Goal: Navigation & Orientation: Understand site structure

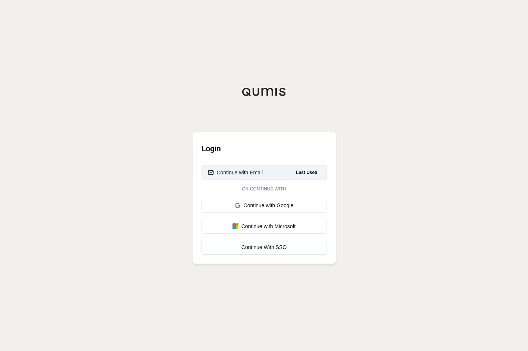
click at [239, 173] on div "Continue with Email" at bounding box center [235, 172] width 55 height 7
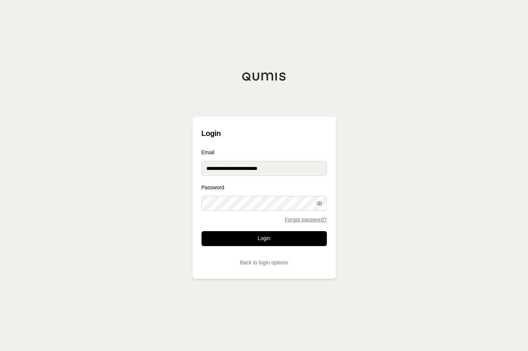
type input "**********"
click at [266, 235] on button "Login" at bounding box center [263, 238] width 125 height 15
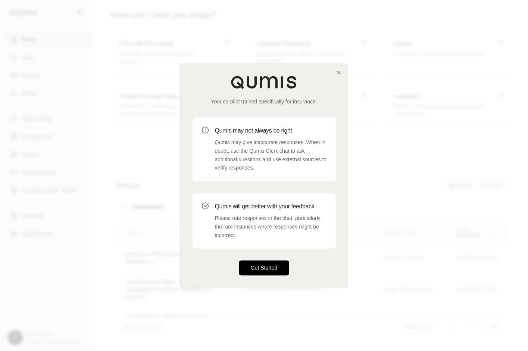
click at [241, 270] on button "Get Started" at bounding box center [264, 267] width 51 height 15
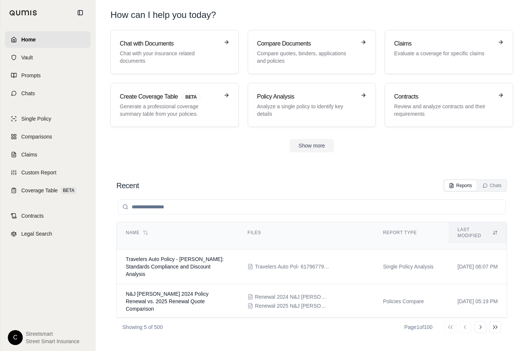
scroll to position [23, 0]
click at [221, 300] on td "N&J [PERSON_NAME] 2024 Policy Renewal vs. 2025 Renewal Quote Comparison" at bounding box center [178, 300] width 122 height 35
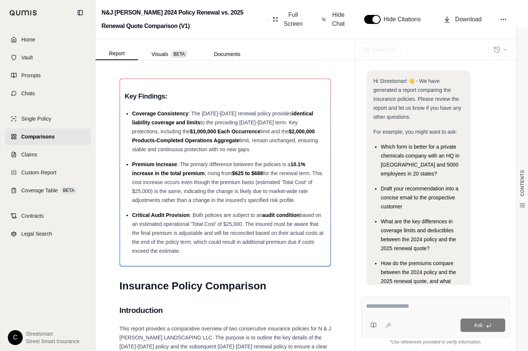
scroll to position [34, 0]
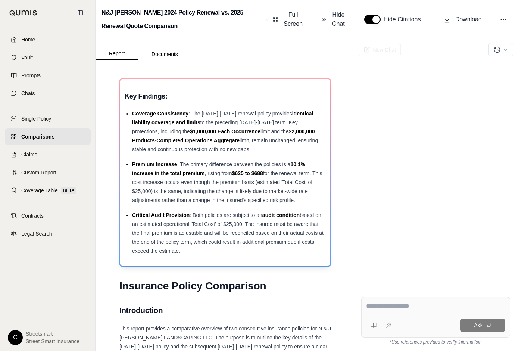
scroll to position [34, 0]
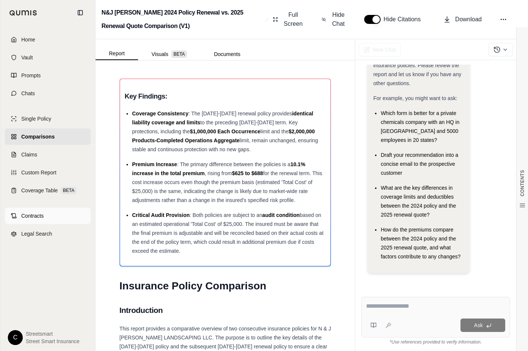
click at [38, 217] on span "Contracts" at bounding box center [32, 215] width 22 height 7
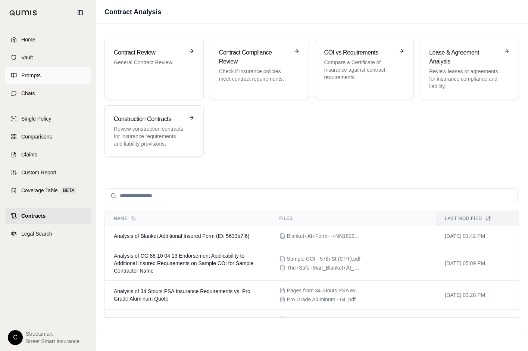
click at [69, 78] on link "Prompts" at bounding box center [48, 75] width 86 height 16
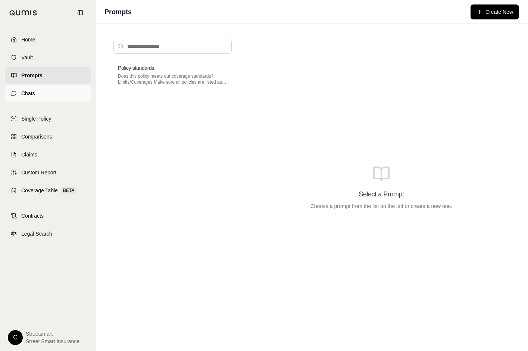
click at [40, 97] on link "Chats" at bounding box center [48, 93] width 86 height 16
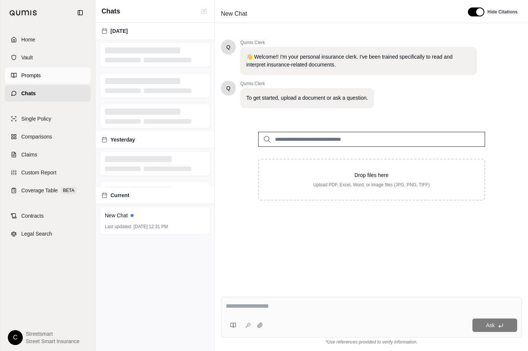
click at [44, 75] on link "Prompts" at bounding box center [48, 75] width 86 height 16
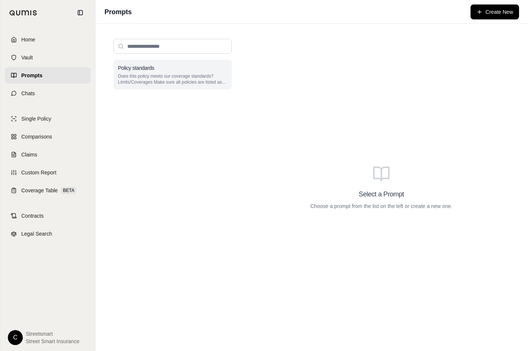
click at [162, 73] on p "Does this policy meets our coverage standards? Limits/Coverages Make sure all p…" at bounding box center [172, 79] width 109 height 12
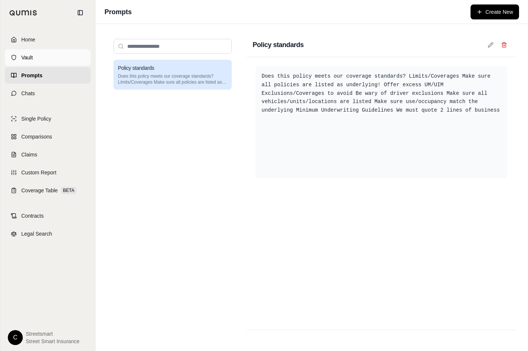
click at [40, 53] on link "Vault" at bounding box center [48, 57] width 86 height 16
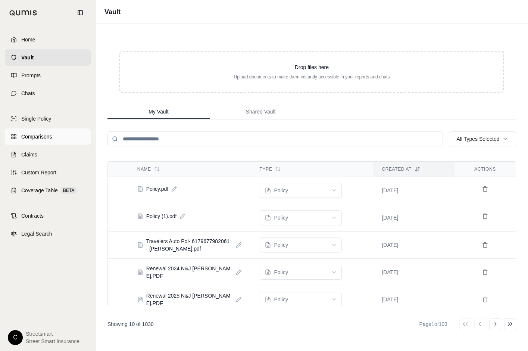
click at [39, 131] on link "Comparisons" at bounding box center [48, 136] width 86 height 16
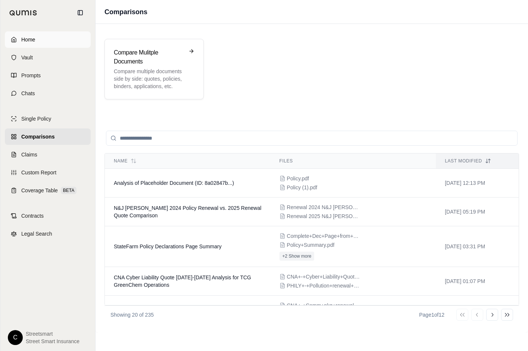
click at [30, 37] on span "Home" at bounding box center [28, 39] width 14 height 7
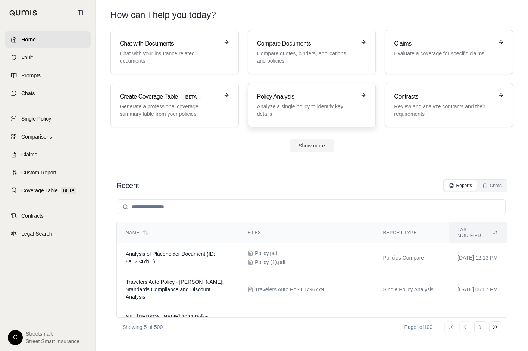
click at [290, 115] on p "Analyze a single policy to identify key details" at bounding box center [306, 110] width 99 height 15
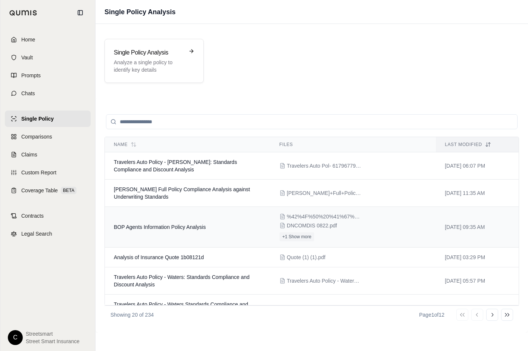
click at [219, 241] on td "BOP Agents Information Policy Analysis" at bounding box center [188, 227] width 166 height 41
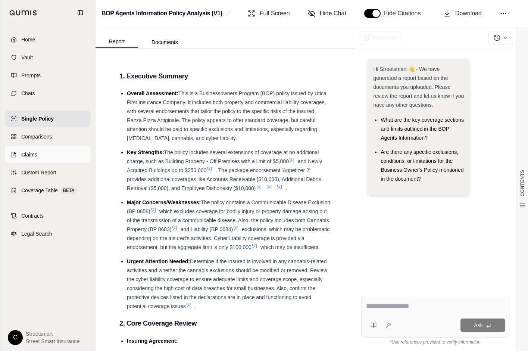
click at [14, 156] on line at bounding box center [14, 156] width 2 height 0
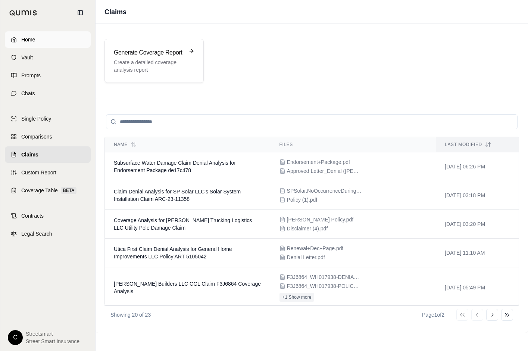
click at [30, 39] on span "Home" at bounding box center [28, 39] width 14 height 7
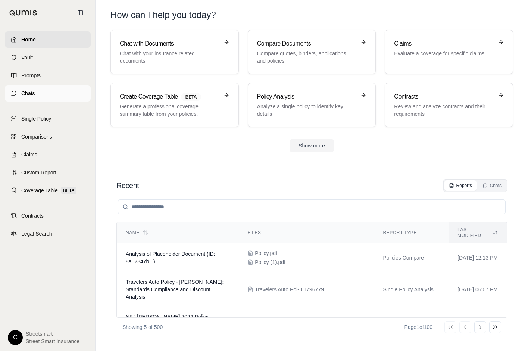
click at [32, 94] on span "Chats" at bounding box center [28, 93] width 14 height 7
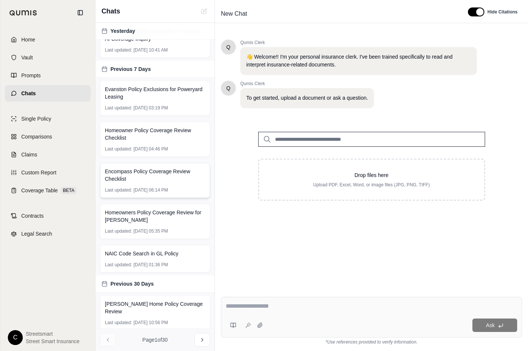
scroll to position [115, 0]
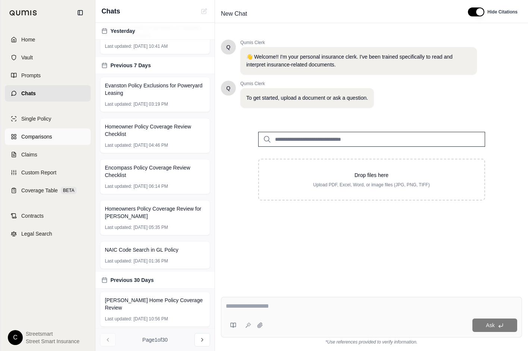
click at [40, 138] on span "Comparisons" at bounding box center [36, 136] width 31 height 7
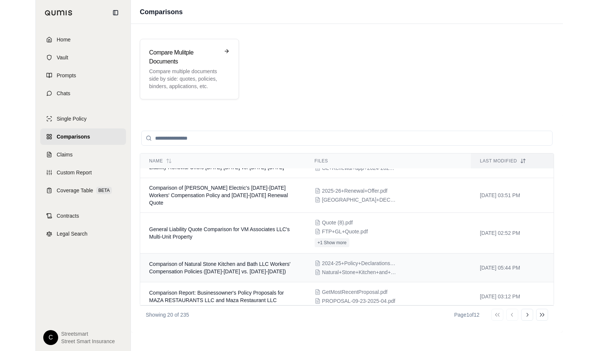
scroll to position [486, 0]
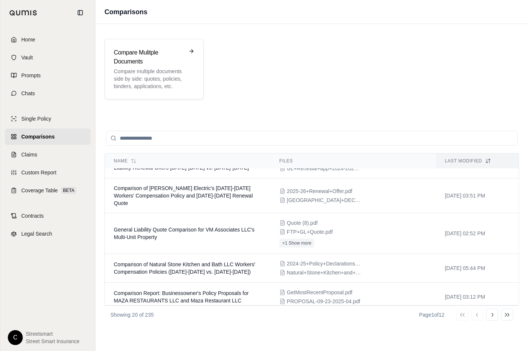
click at [355, 56] on div "Compare Mulitple Documents Compare multiple documents side by side: quotes, pol…" at bounding box center [311, 69] width 414 height 60
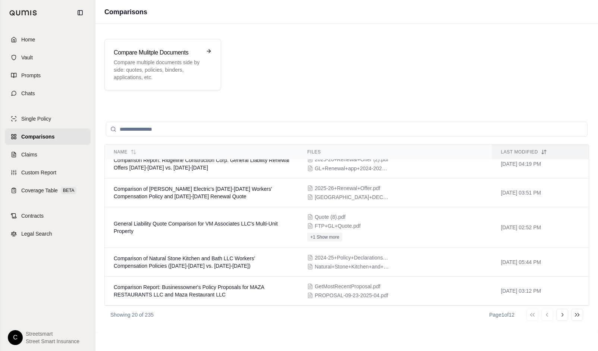
scroll to position [477, 0]
click at [43, 38] on link "Home" at bounding box center [48, 39] width 86 height 16
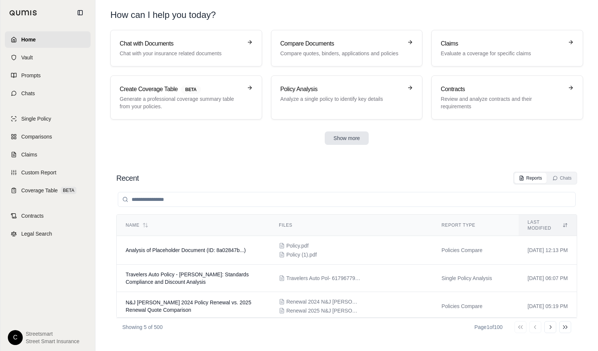
click at [351, 139] on button "Show more" at bounding box center [347, 137] width 44 height 13
